Goal: Task Accomplishment & Management: Manage account settings

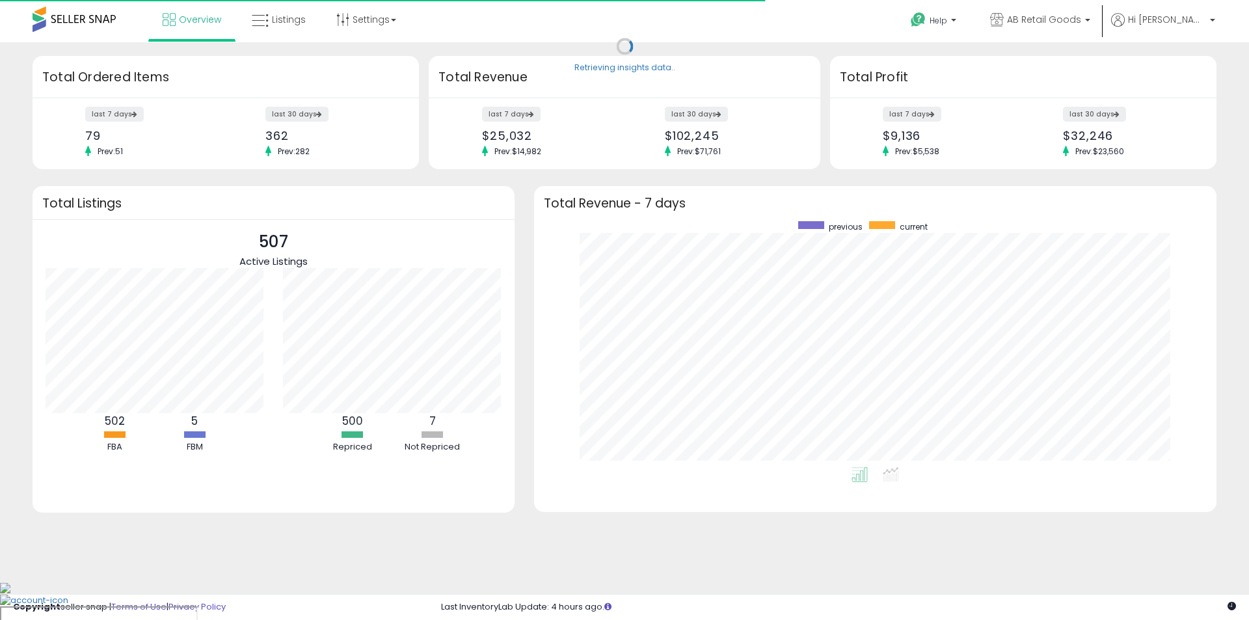
scroll to position [246, 656]
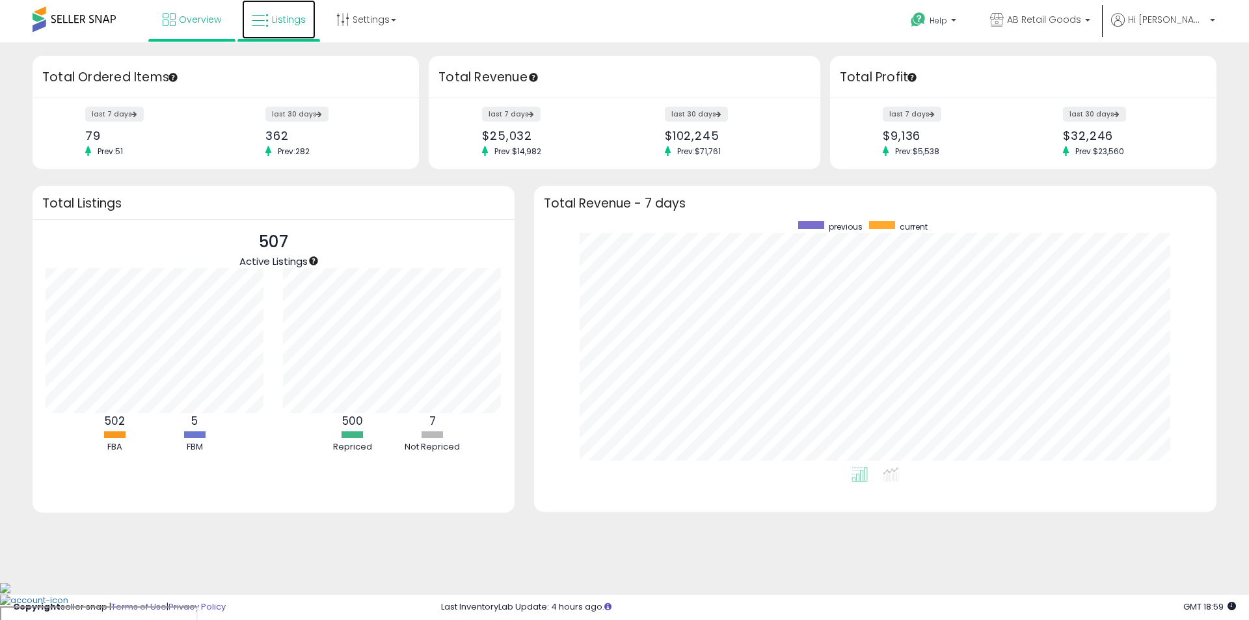
click at [293, 29] on link "Listings" at bounding box center [279, 19] width 74 height 39
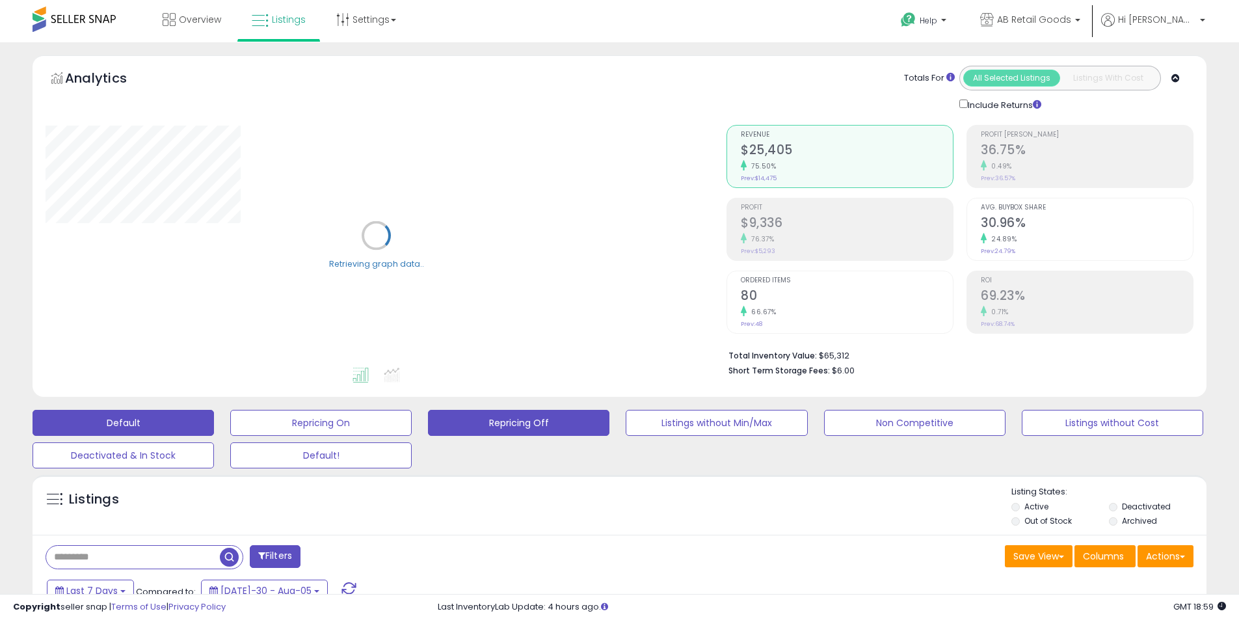
click at [412, 430] on button "Repricing Off" at bounding box center [320, 423] width 181 height 26
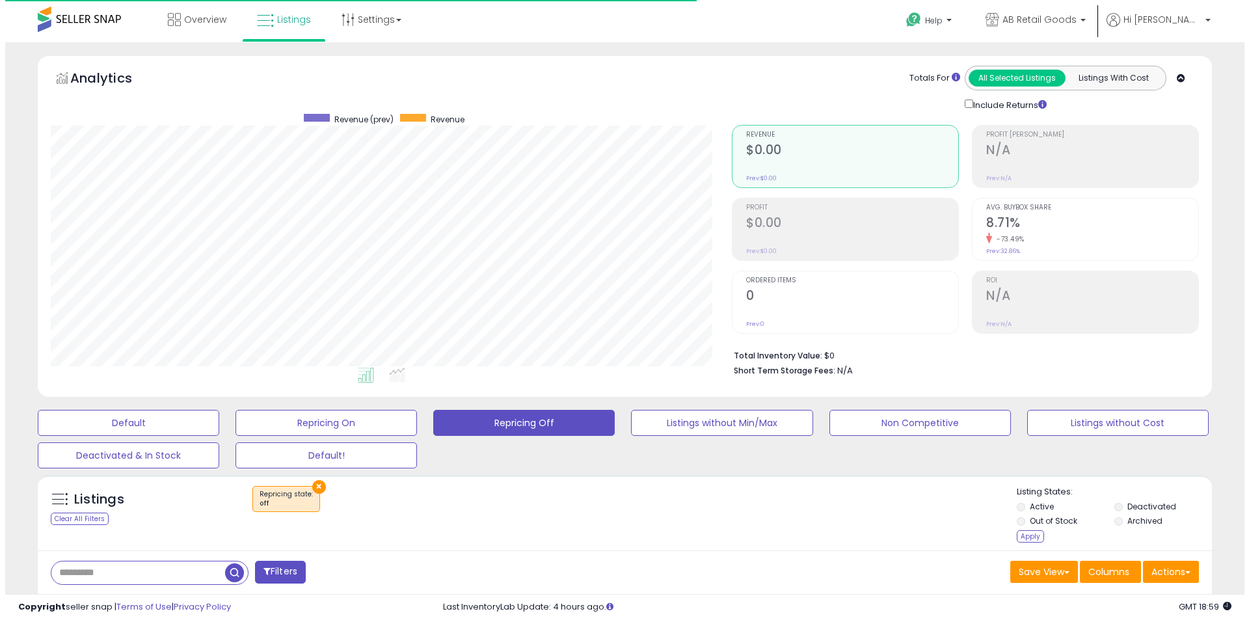
scroll to position [267, 681]
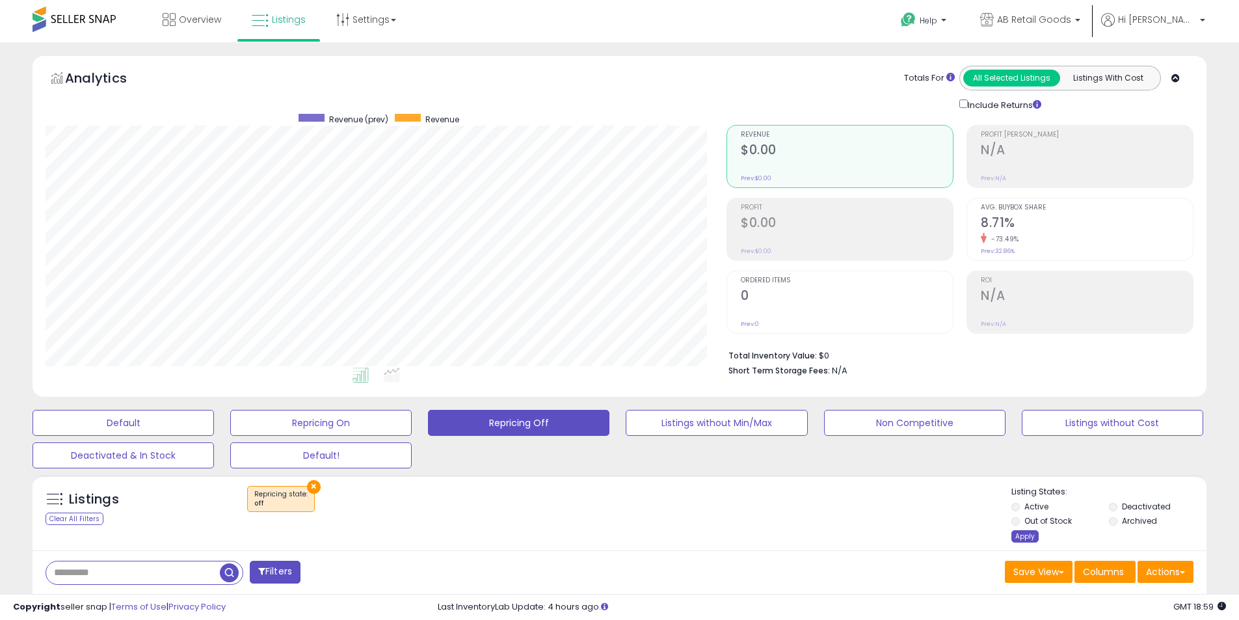
click at [1021, 541] on div "Apply" at bounding box center [1024, 536] width 27 height 12
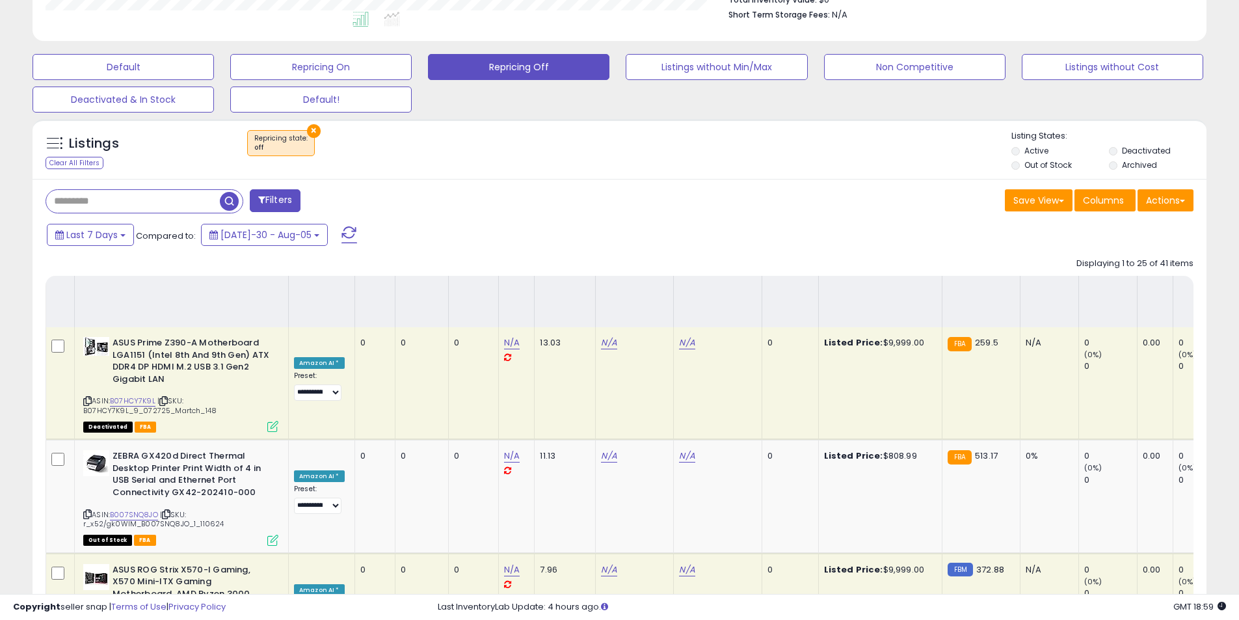
scroll to position [0, 0]
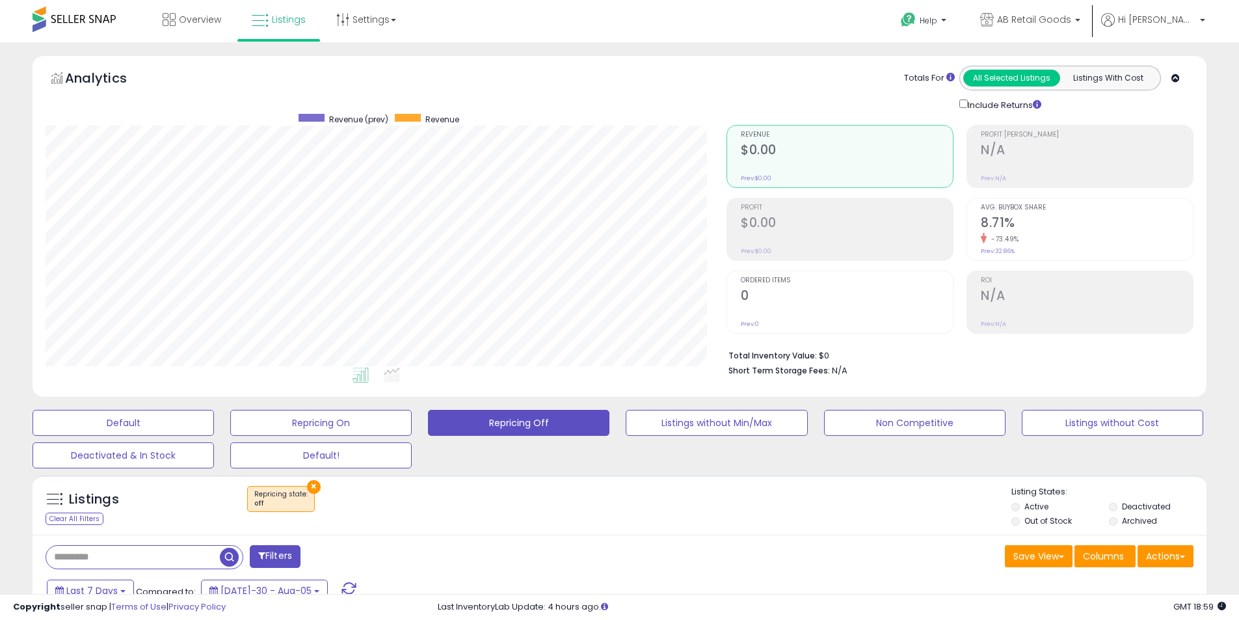
drag, startPoint x: 479, startPoint y: 274, endPoint x: 429, endPoint y: 123, distance: 158.8
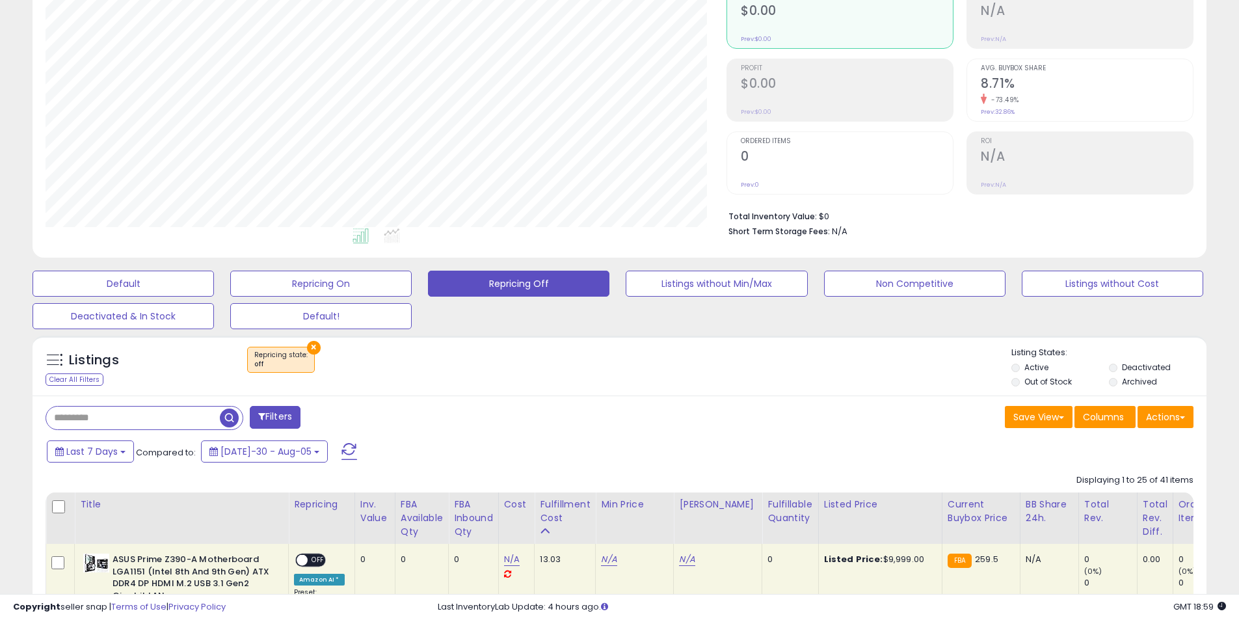
scroll to position [195, 0]
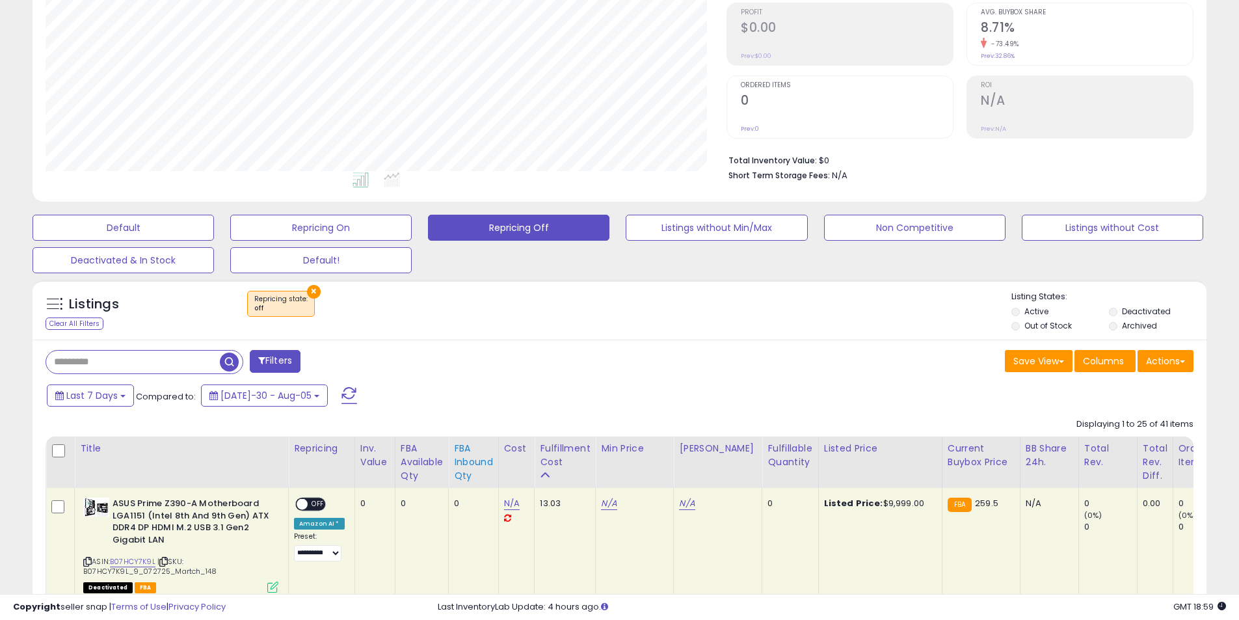
click at [480, 473] on div "FBA inbound Qty" at bounding box center [473, 462] width 39 height 41
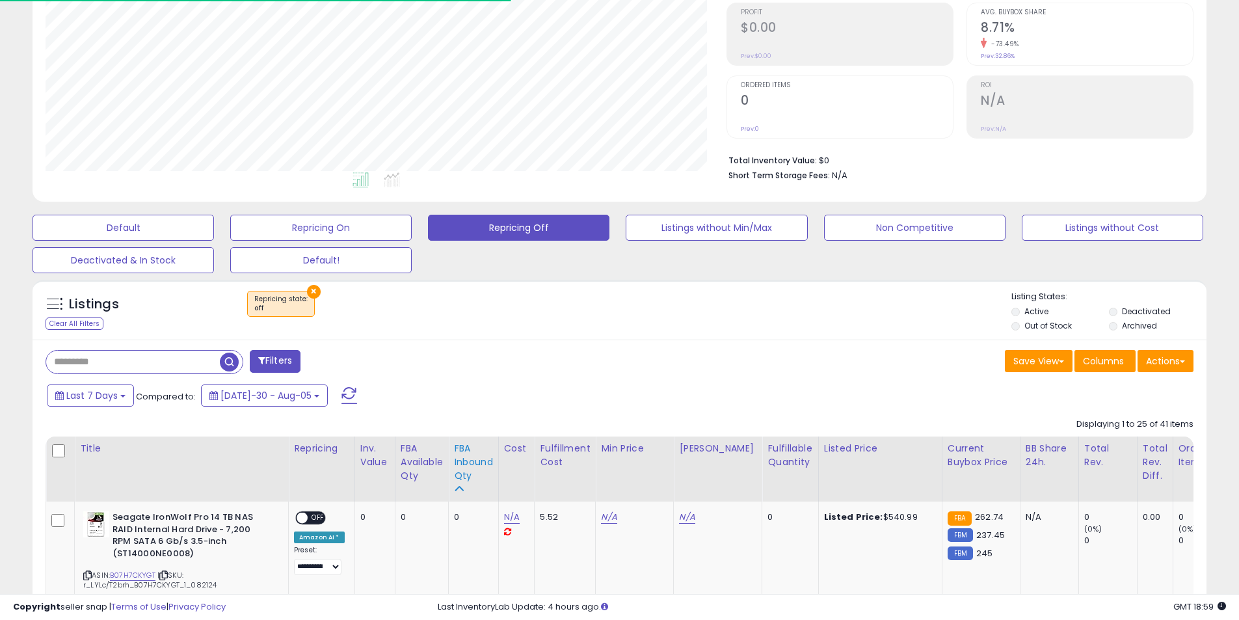
click at [456, 488] on icon at bounding box center [458, 488] width 9 height 9
click at [466, 482] on div "FBA inbound Qty" at bounding box center [473, 462] width 39 height 41
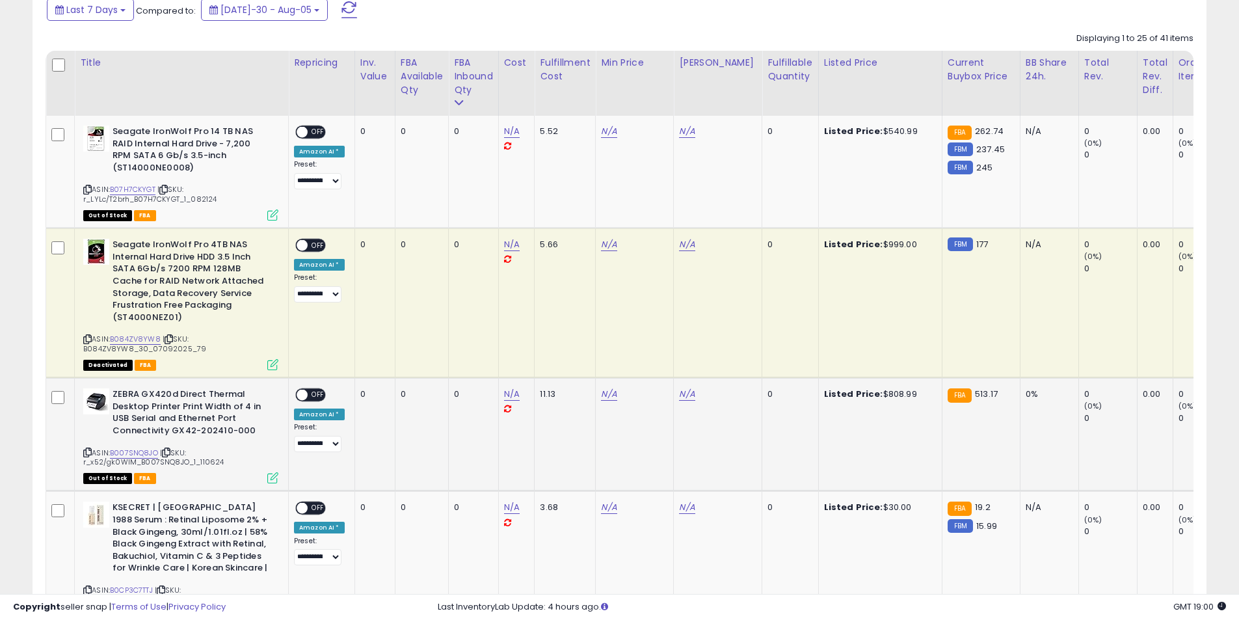
scroll to position [455, 0]
